Goal: Information Seeking & Learning: Learn about a topic

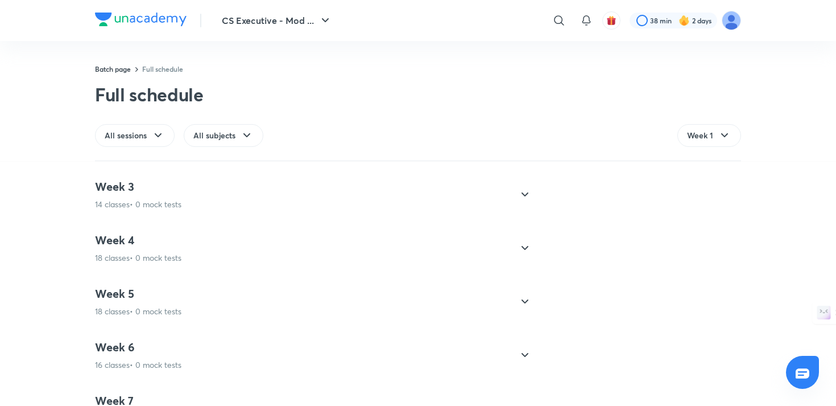
scroll to position [1473, 0]
click at [528, 192] on icon at bounding box center [525, 192] width 14 height 14
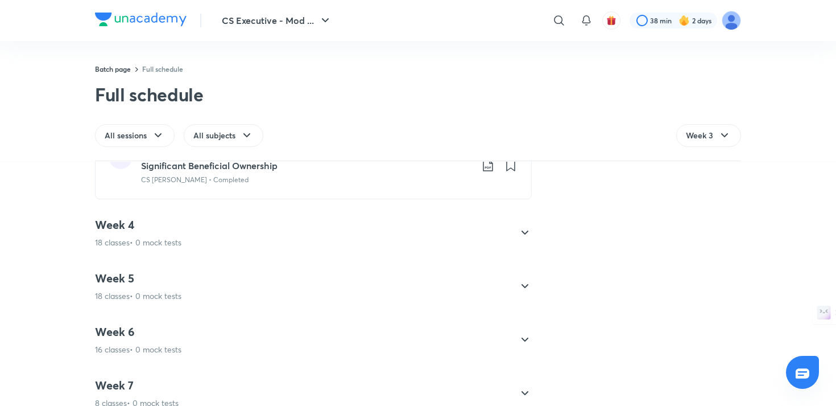
scroll to position [1175, 0]
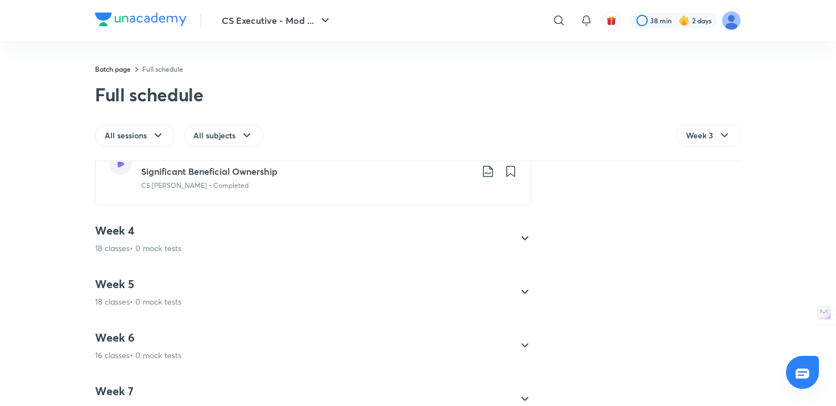
click at [520, 238] on icon at bounding box center [525, 239] width 14 height 14
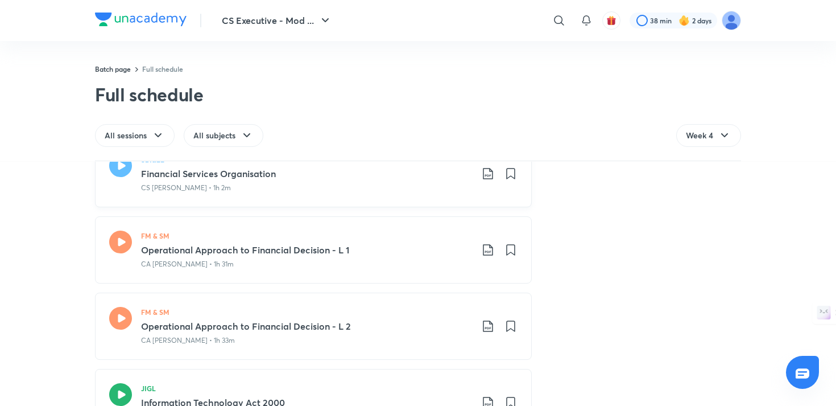
scroll to position [307, 0]
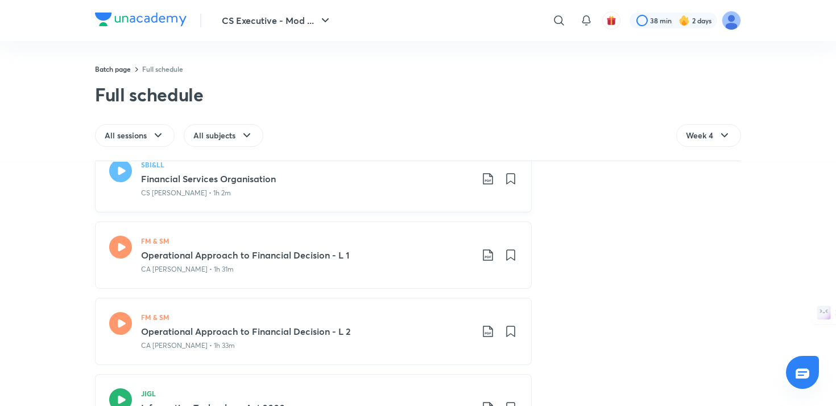
click at [241, 327] on h3 "Operational Approach to Financial Decision - L 2" at bounding box center [306, 331] width 331 height 14
click at [126, 241] on icon at bounding box center [120, 247] width 23 height 23
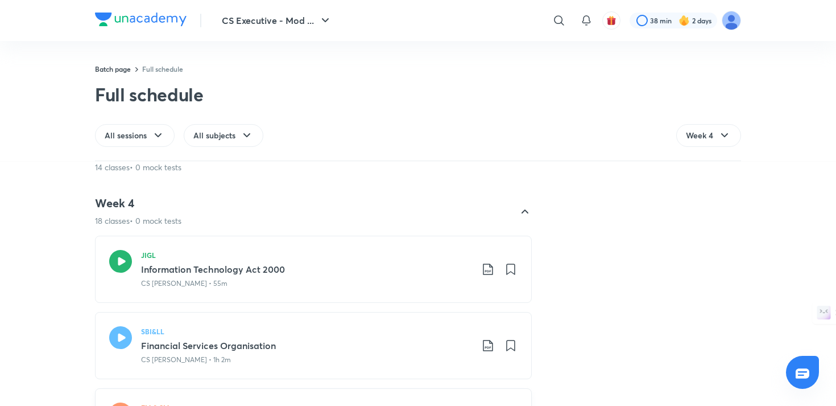
scroll to position [146, 0]
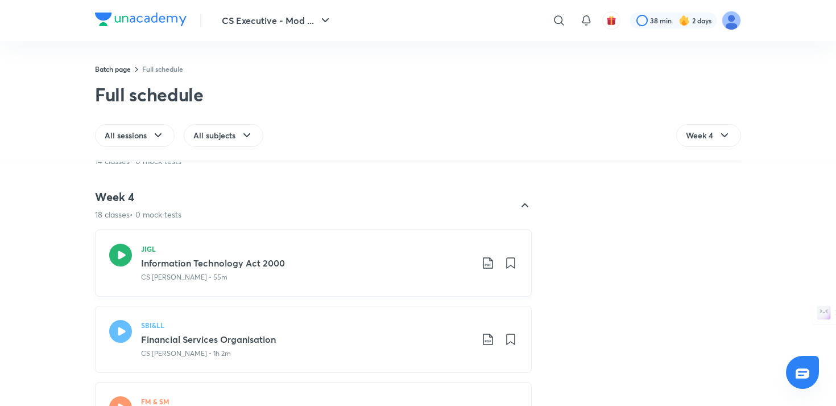
click at [125, 253] on icon at bounding box center [120, 255] width 23 height 23
